Goal: Browse casually: Explore the website without a specific task or goal

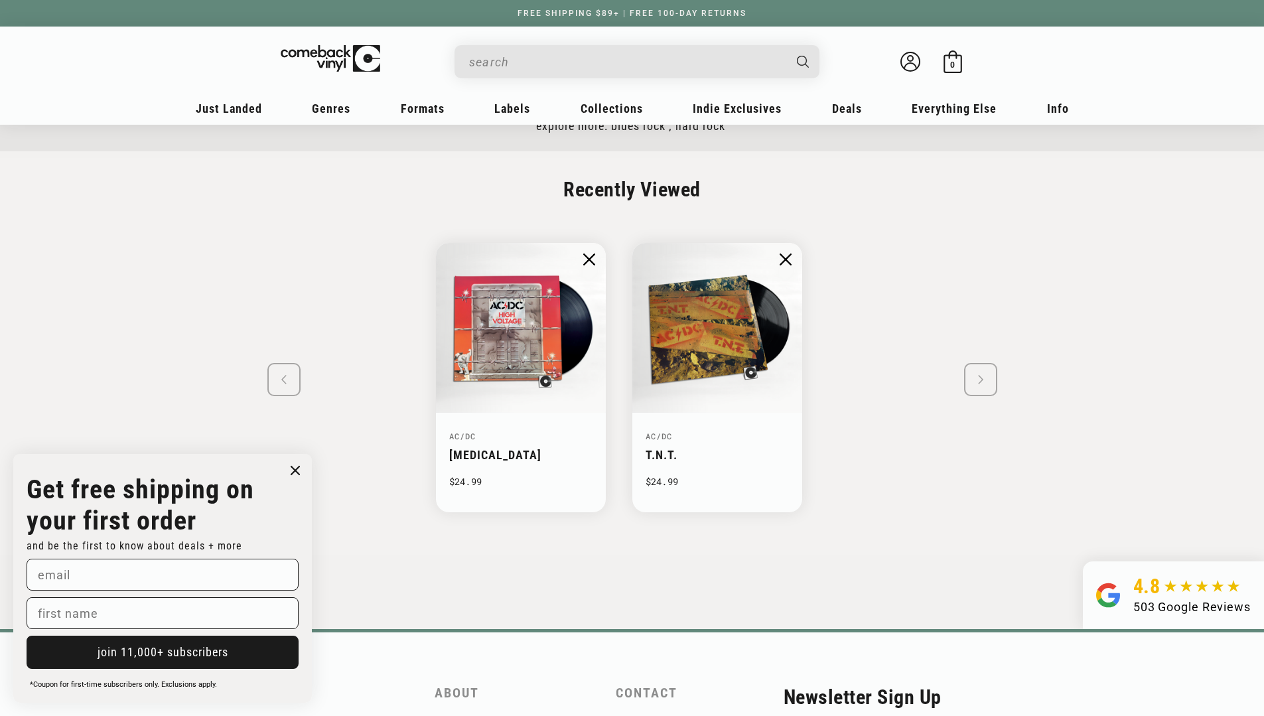
scroll to position [1767, 0]
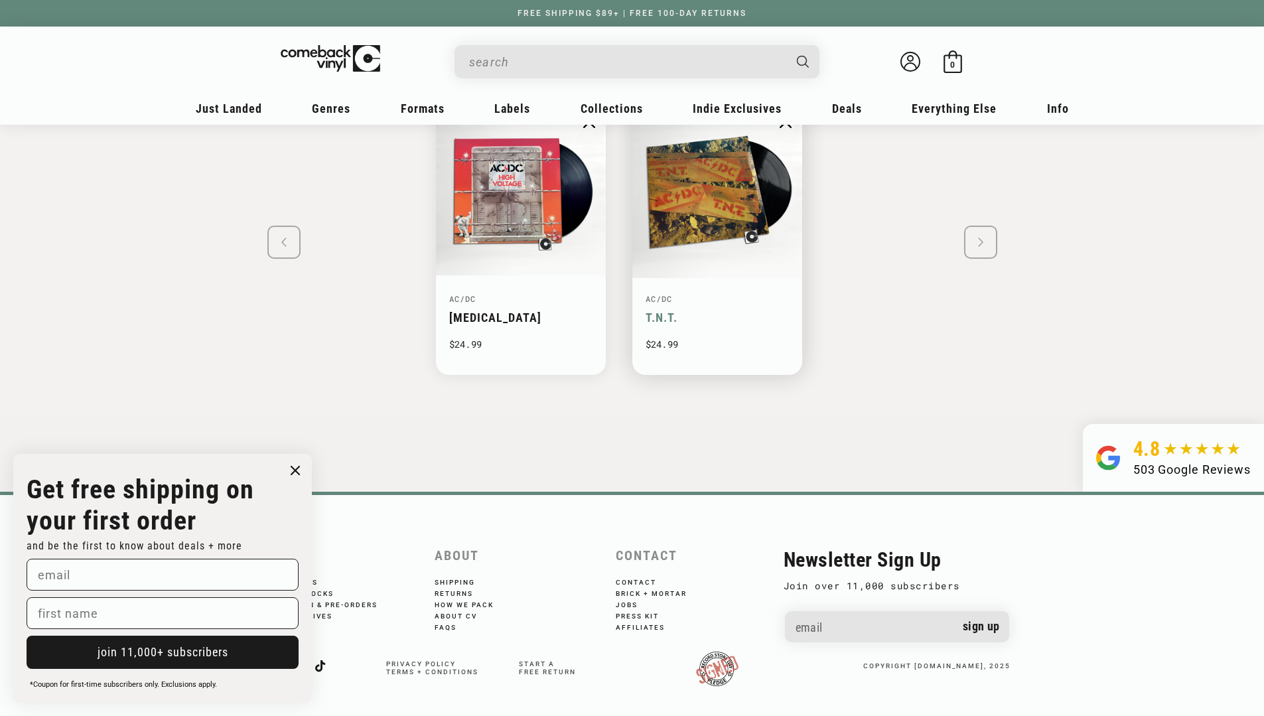
click at [712, 214] on img "2 / 2" at bounding box center [716, 190] width 175 height 175
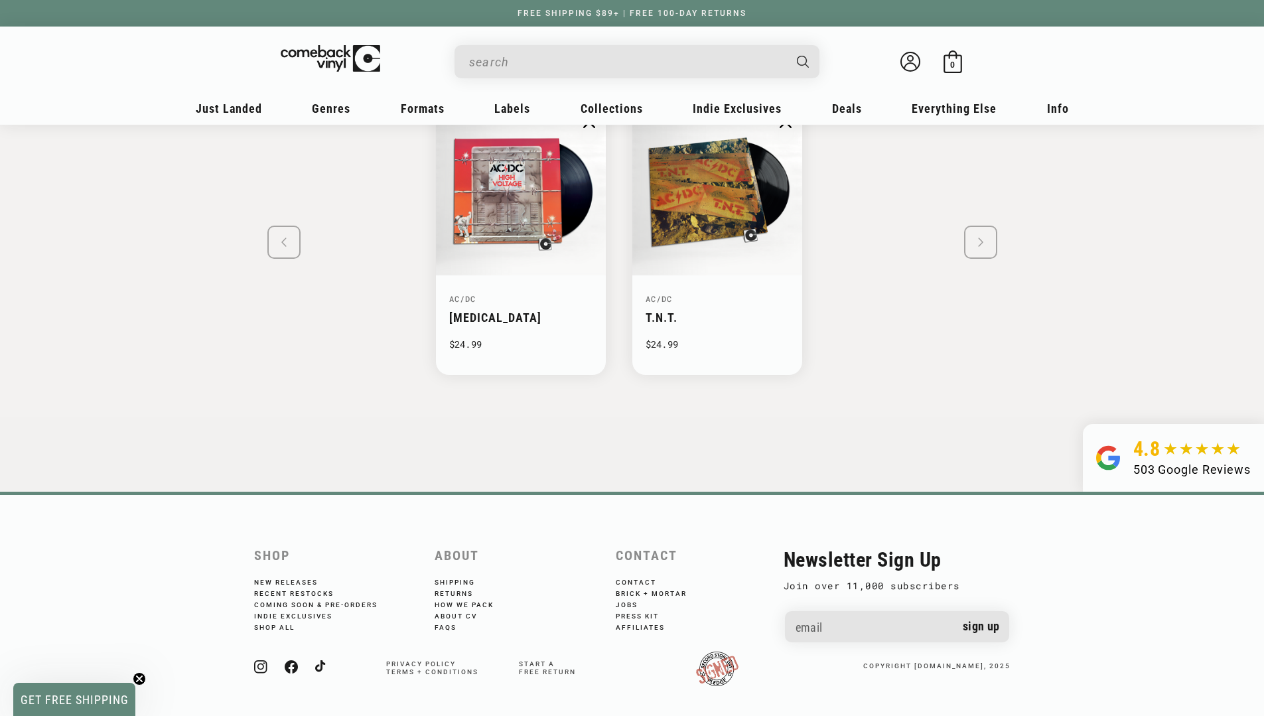
scroll to position [1767, 0]
click at [543, 239] on img "1 / 2" at bounding box center [520, 190] width 175 height 175
